Goal: Information Seeking & Learning: Learn about a topic

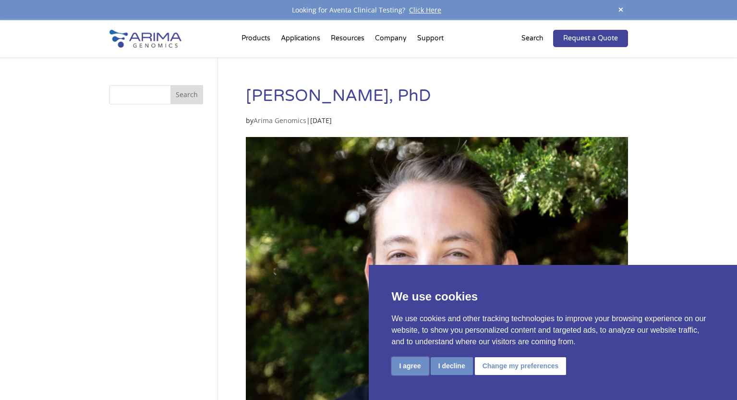
click at [412, 373] on button "I agree" at bounding box center [410, 366] width 37 height 18
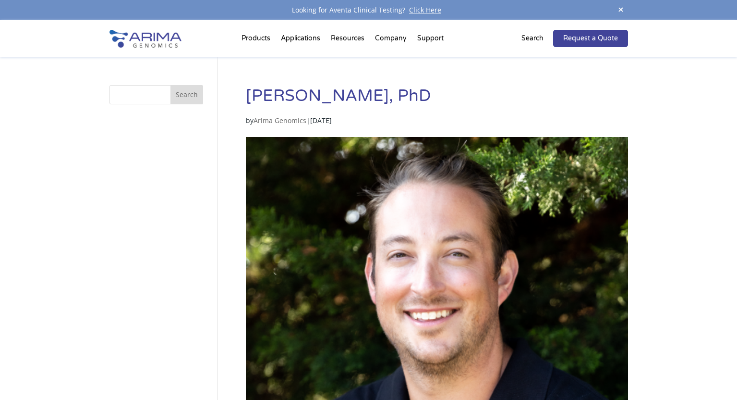
click at [414, 198] on img at bounding box center [437, 328] width 382 height 382
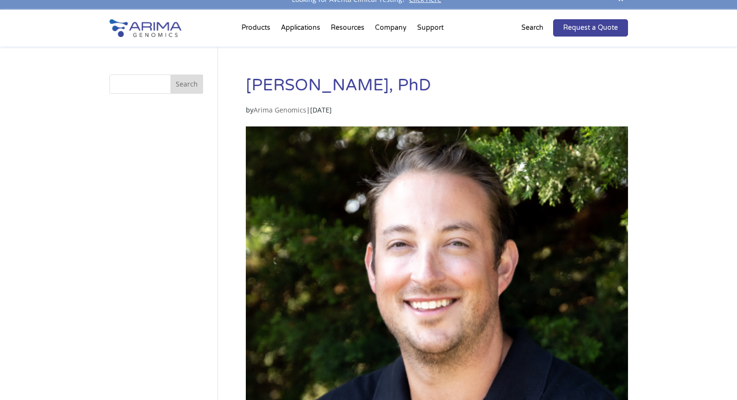
scroll to position [12, 0]
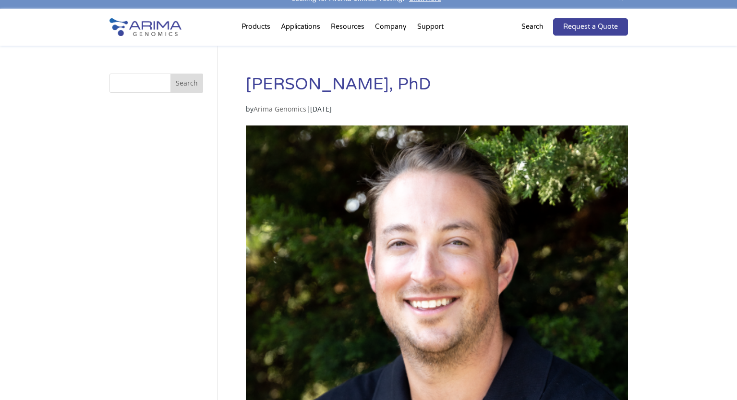
click at [366, 88] on h1 "Anthony Schmitt, PhD" at bounding box center [437, 88] width 382 height 29
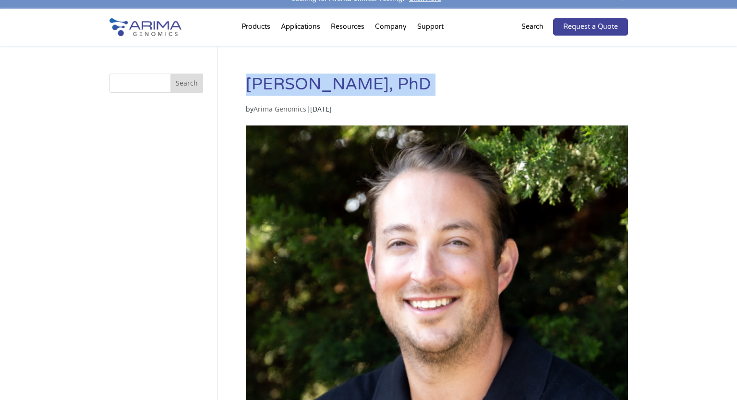
click at [366, 88] on h1 "Anthony Schmitt, PhD" at bounding box center [437, 88] width 382 height 29
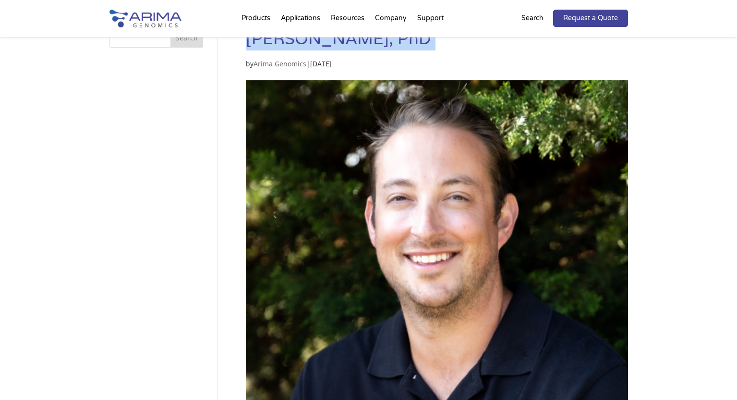
scroll to position [0, 0]
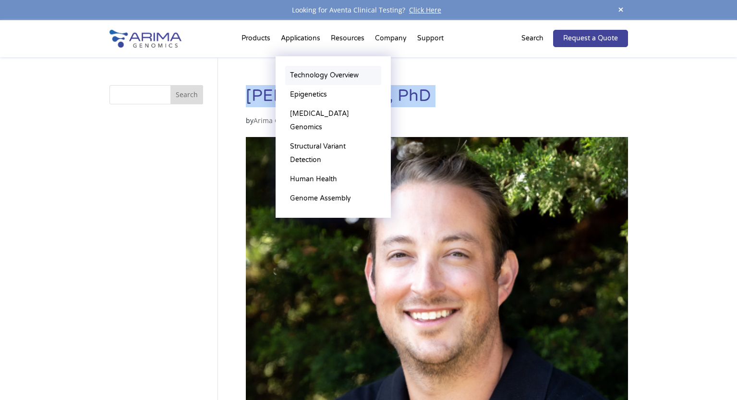
click at [320, 71] on link "Technology Overview" at bounding box center [333, 75] width 96 height 19
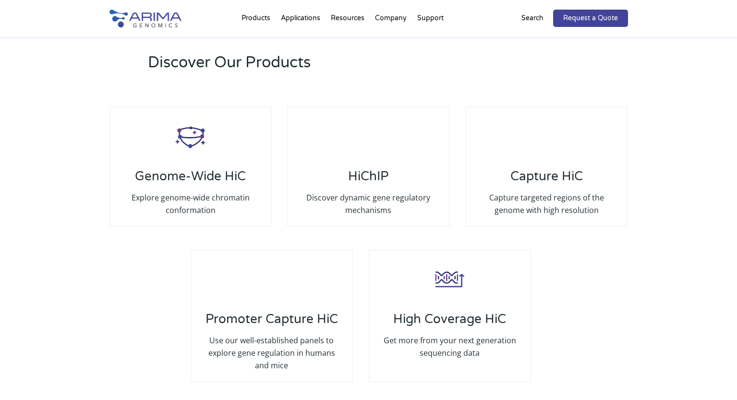
scroll to position [1782, 0]
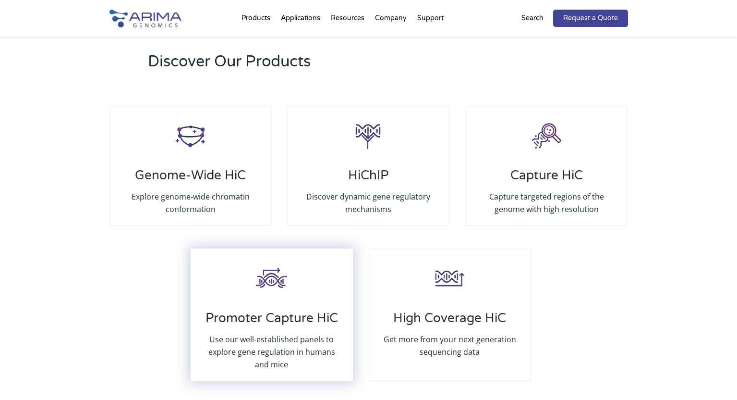
click at [270, 282] on img at bounding box center [272, 278] width 38 height 38
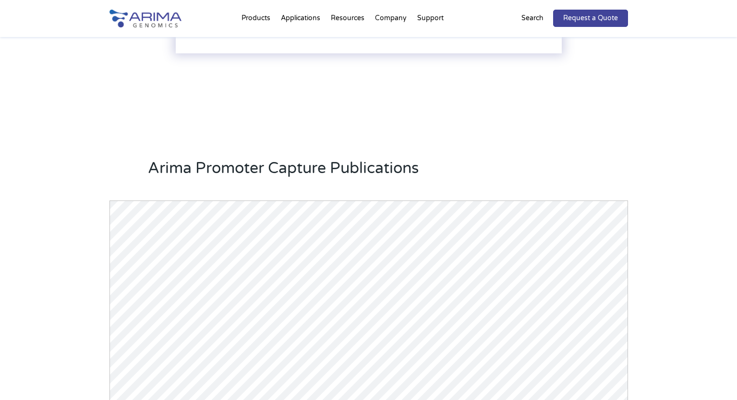
scroll to position [1471, 0]
